Goal: Navigation & Orientation: Find specific page/section

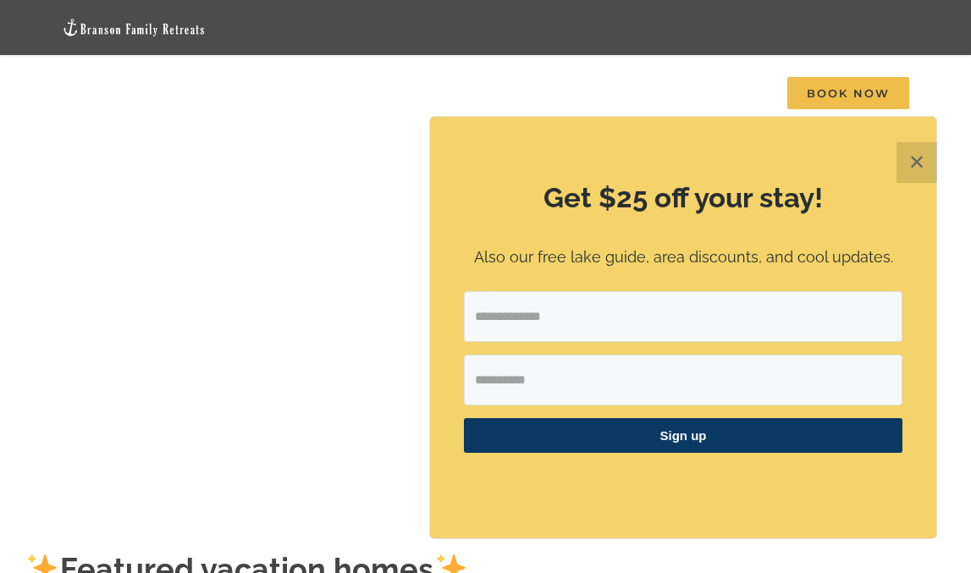
click at [914, 165] on button "✕" at bounding box center [916, 162] width 41 height 41
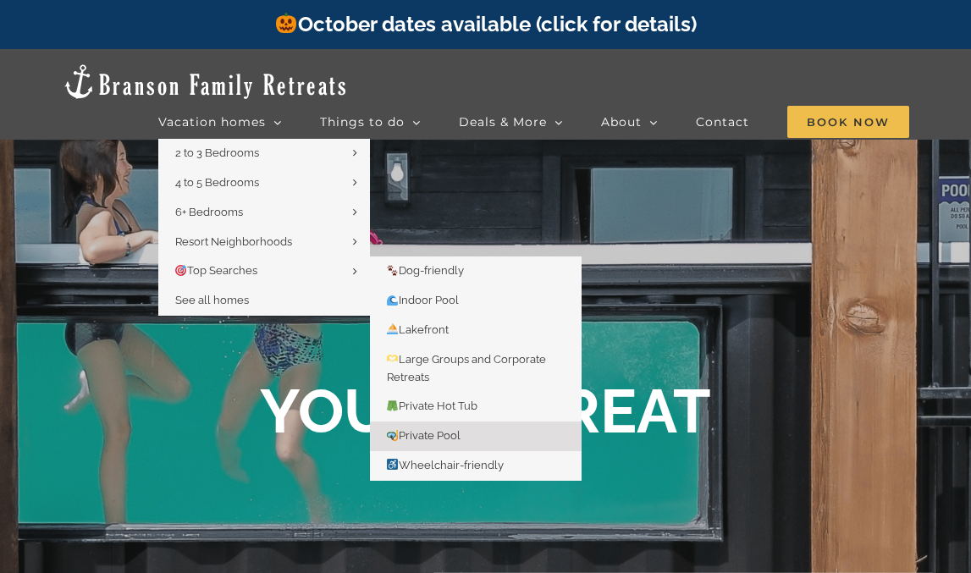
click at [431, 429] on span "Private Pool" at bounding box center [424, 435] width 74 height 13
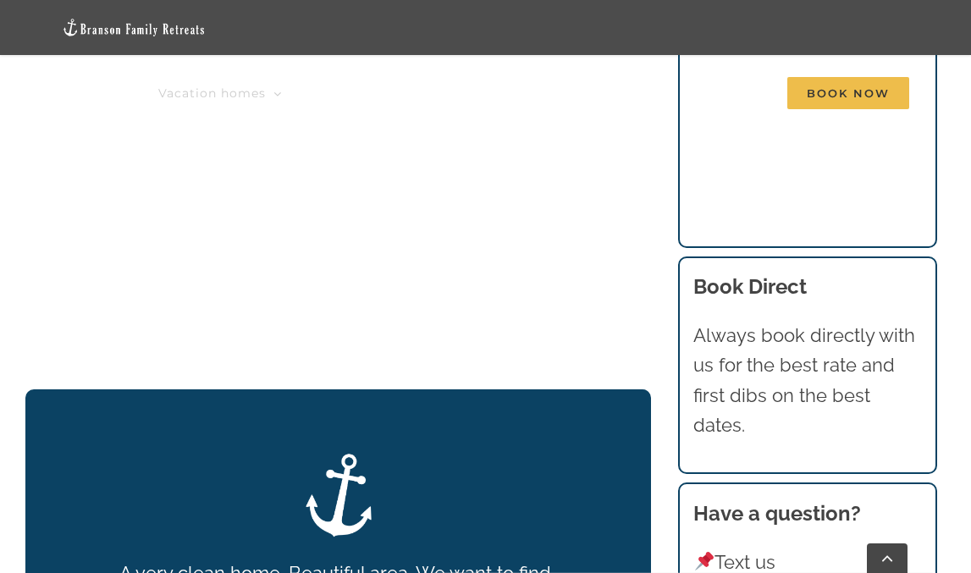
scroll to position [1679, 0]
